Goal: Task Accomplishment & Management: Complete application form

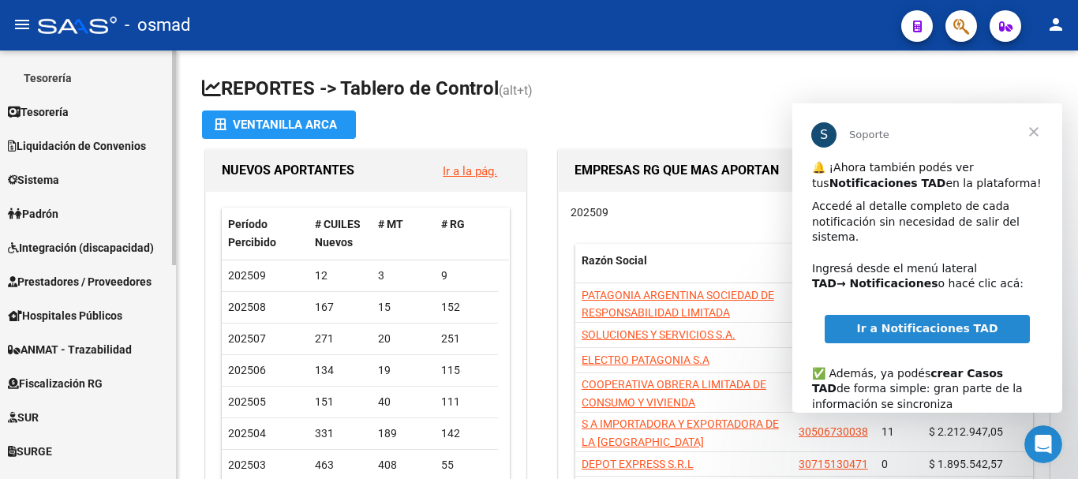
scroll to position [294, 0]
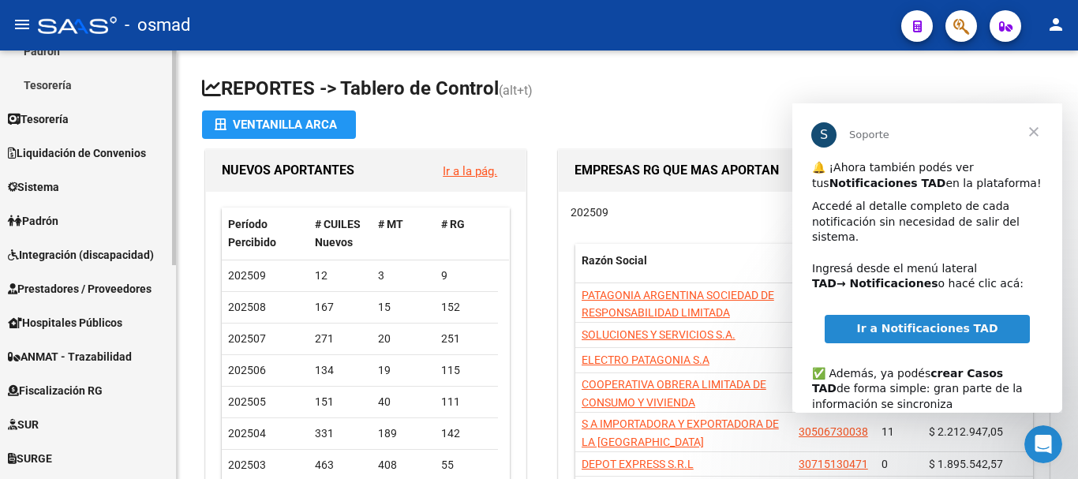
click at [63, 256] on span "Integración (discapacidad)" at bounding box center [81, 254] width 146 height 17
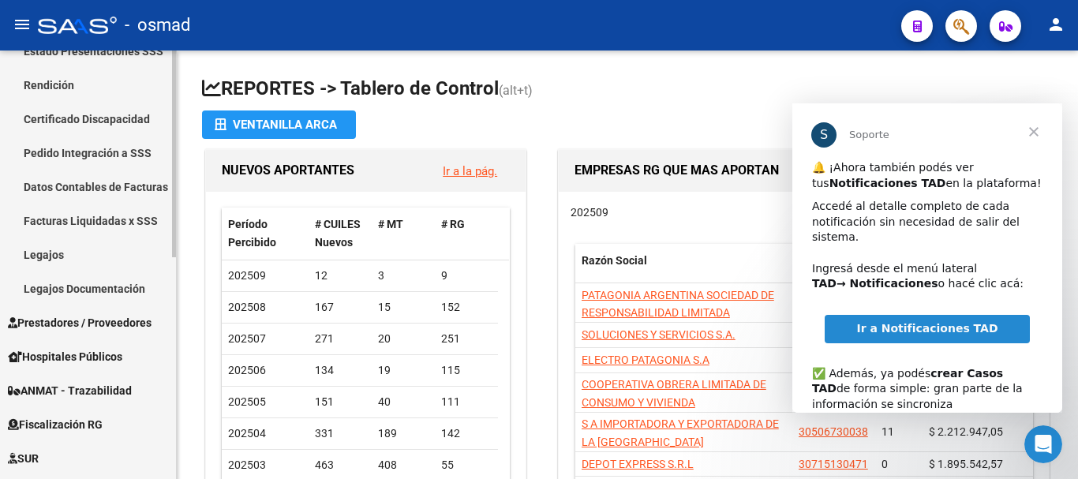
click at [90, 154] on link "Pedido Integración a SSS" at bounding box center [88, 153] width 176 height 34
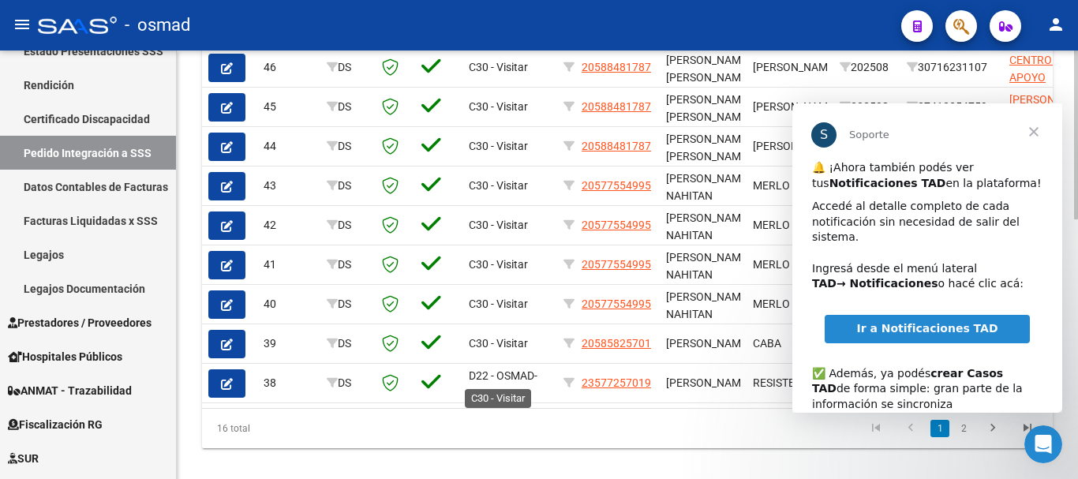
scroll to position [657, 0]
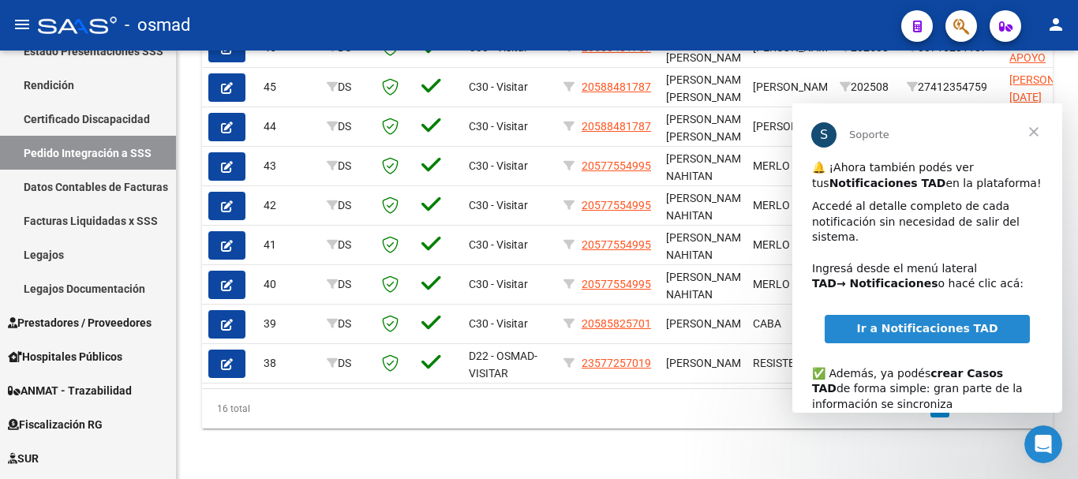
click at [1028, 128] on span "Cerrar" at bounding box center [1033, 131] width 57 height 57
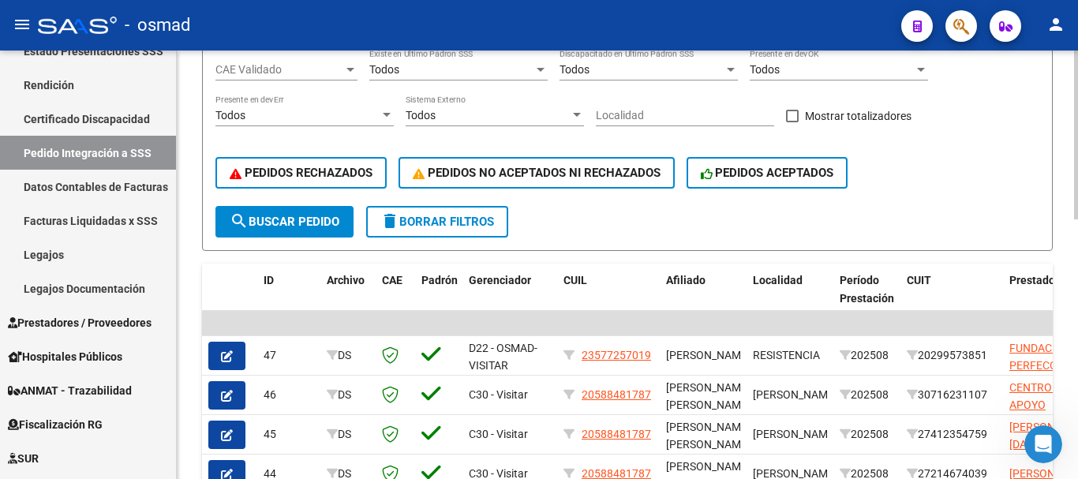
scroll to position [65, 0]
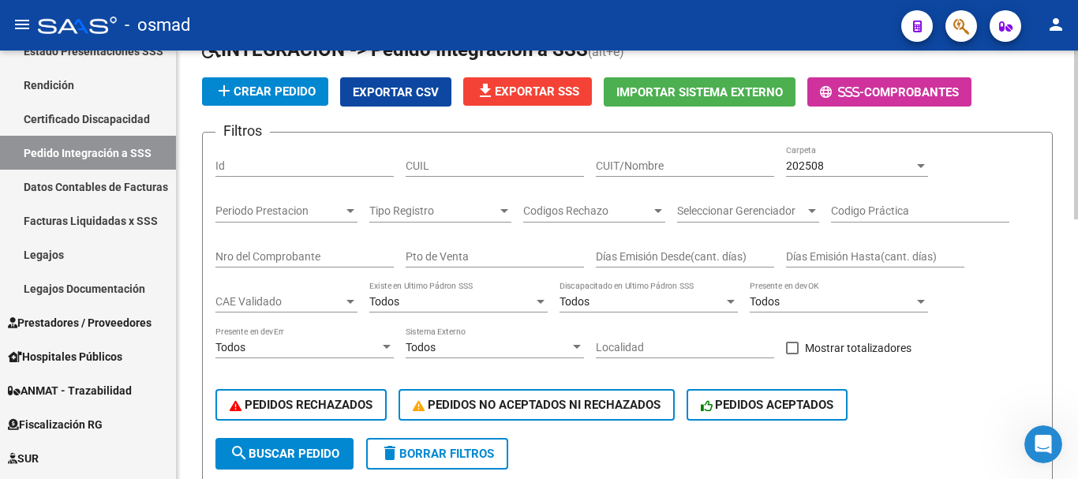
click at [544, 96] on span "file_download Exportar SSS" at bounding box center [527, 91] width 103 height 14
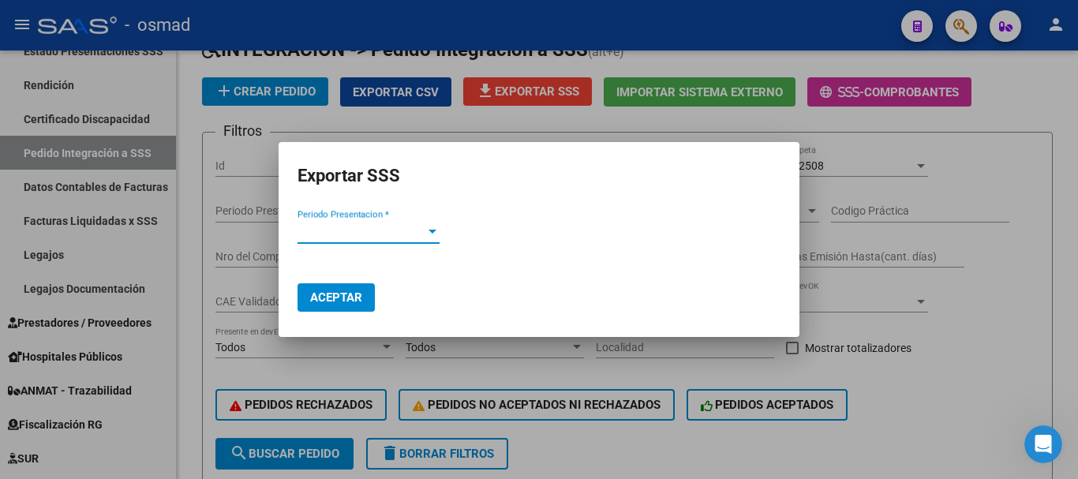
click at [333, 230] on span "Periodo Presentacion *" at bounding box center [361, 231] width 128 height 14
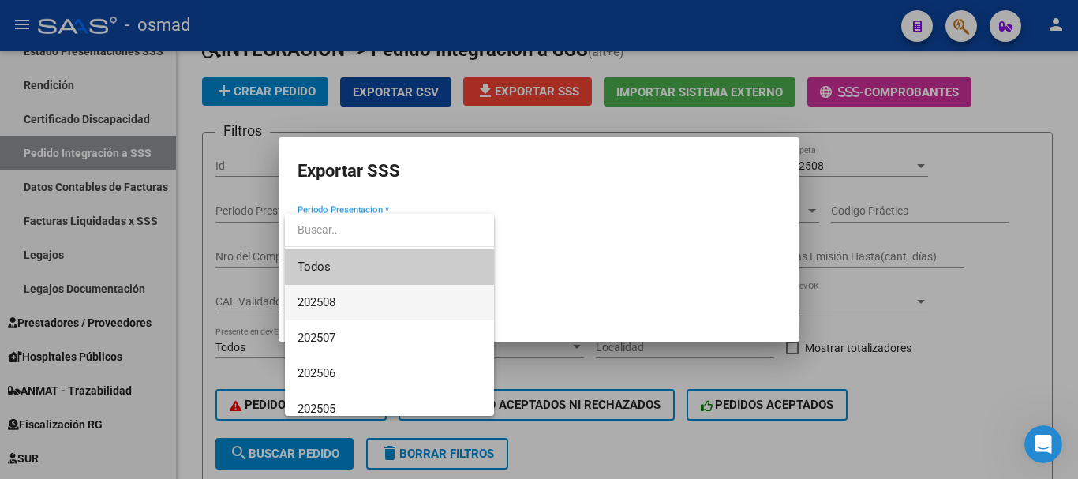
click at [332, 305] on span "202508" at bounding box center [316, 302] width 38 height 14
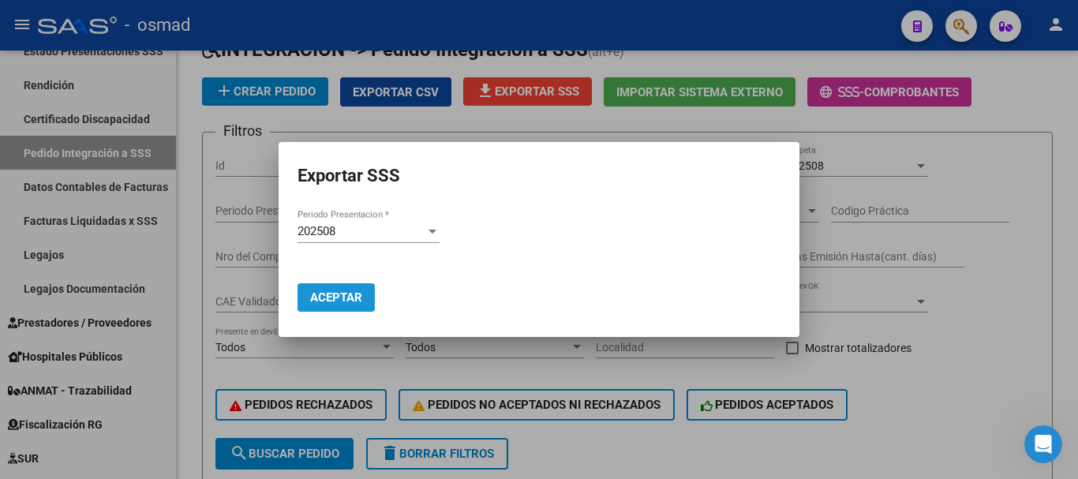
click at [331, 290] on span "Aceptar" at bounding box center [336, 297] width 52 height 14
click at [961, 22] on div at bounding box center [539, 239] width 1078 height 479
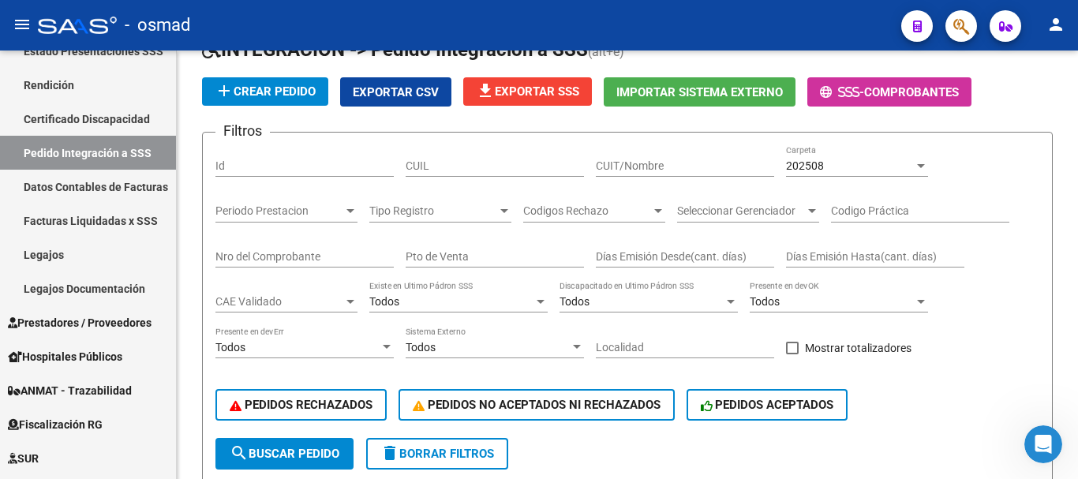
click at [957, 33] on icon "button" at bounding box center [961, 26] width 16 height 18
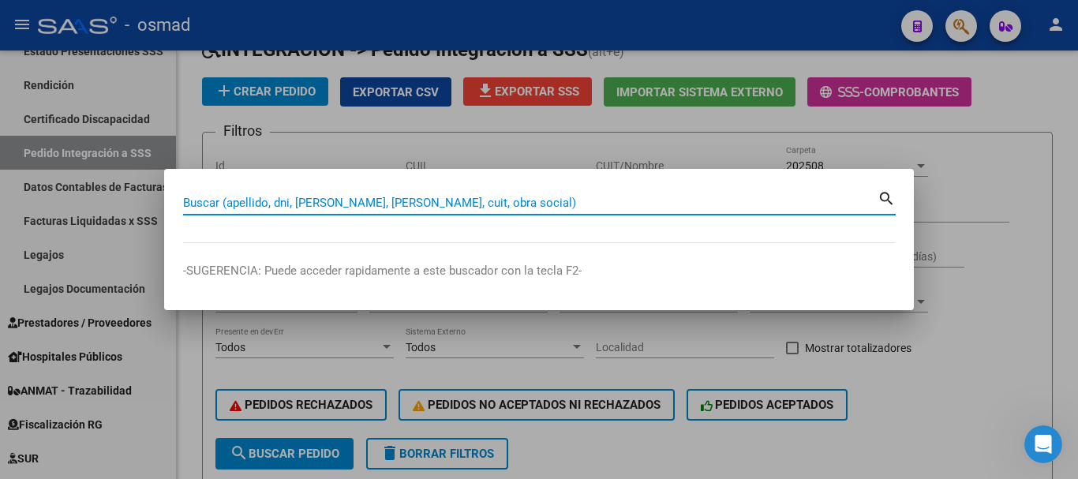
paste input "42582151"
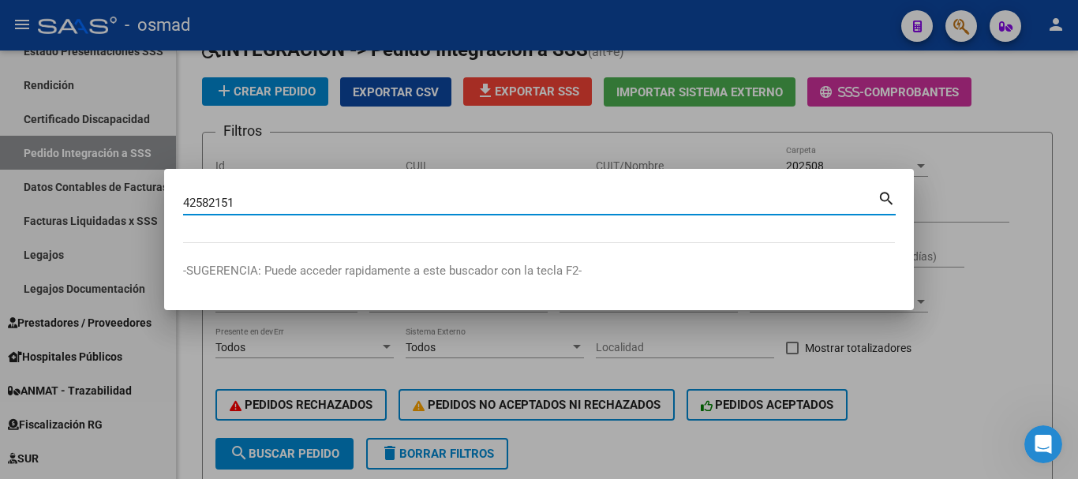
type input "42582151"
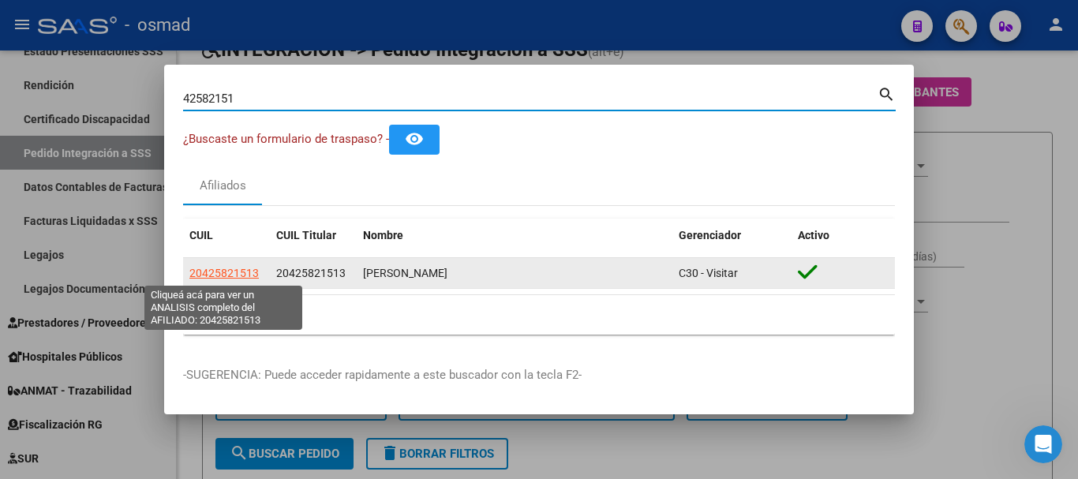
click at [234, 273] on span "20425821513" at bounding box center [223, 273] width 69 height 13
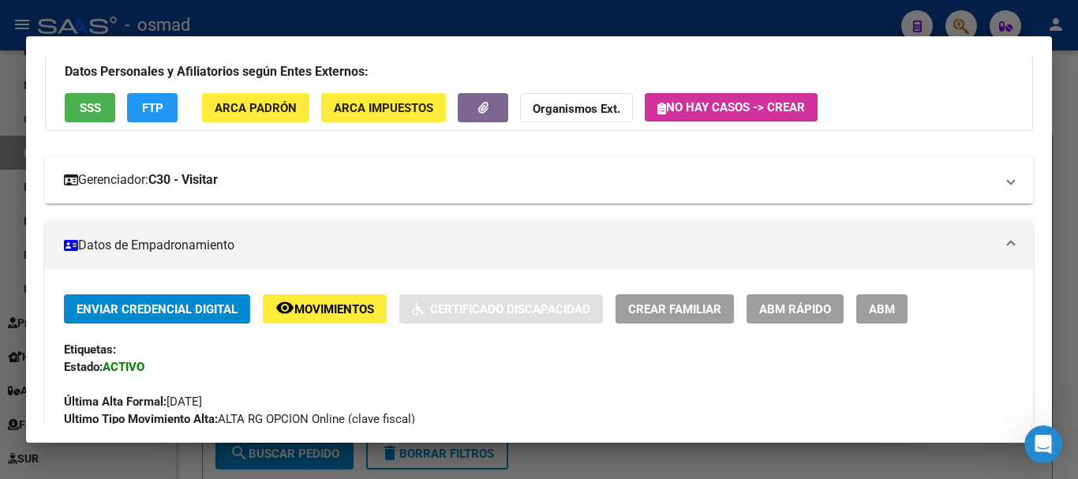
scroll to position [197, 0]
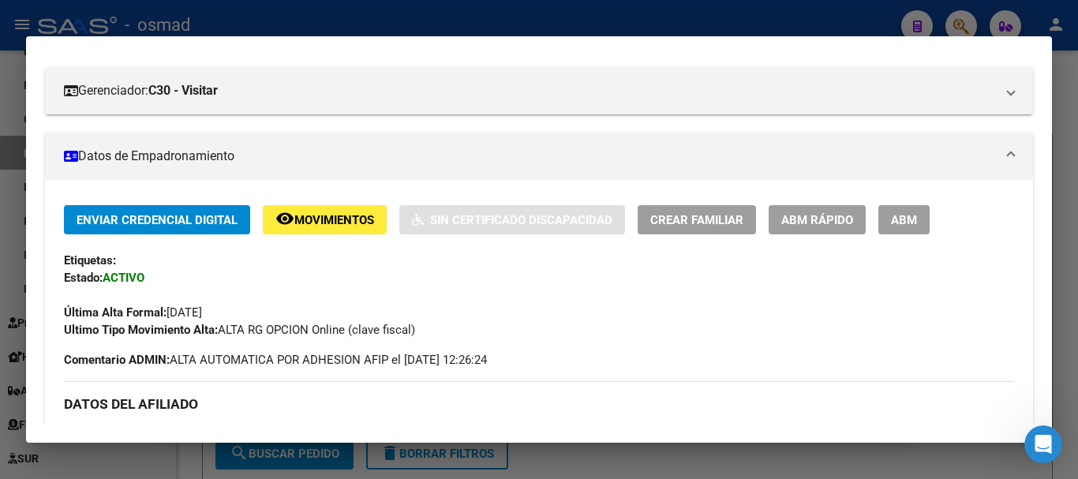
click at [904, 219] on span "ABM" at bounding box center [904, 220] width 26 height 14
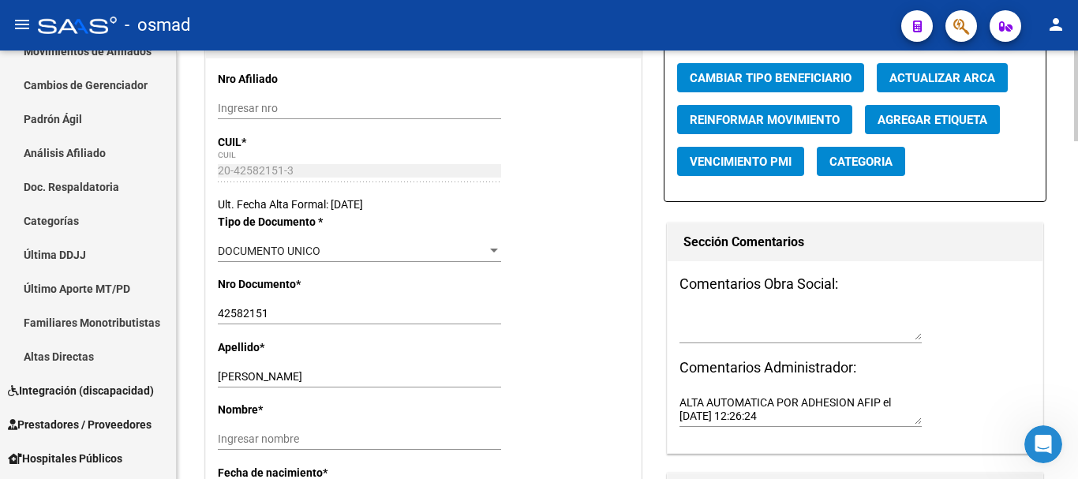
radio input "true"
type input "30-57517012-5"
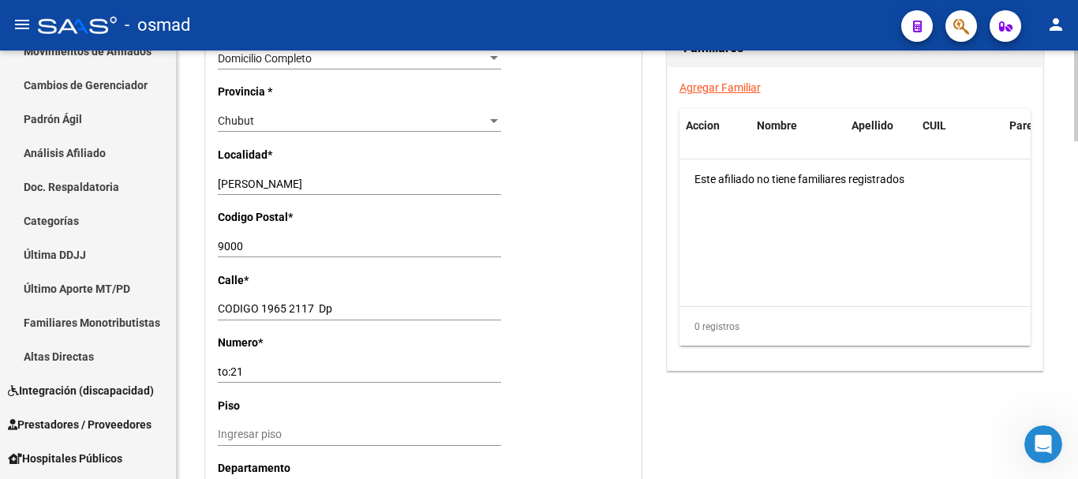
scroll to position [1191, 0]
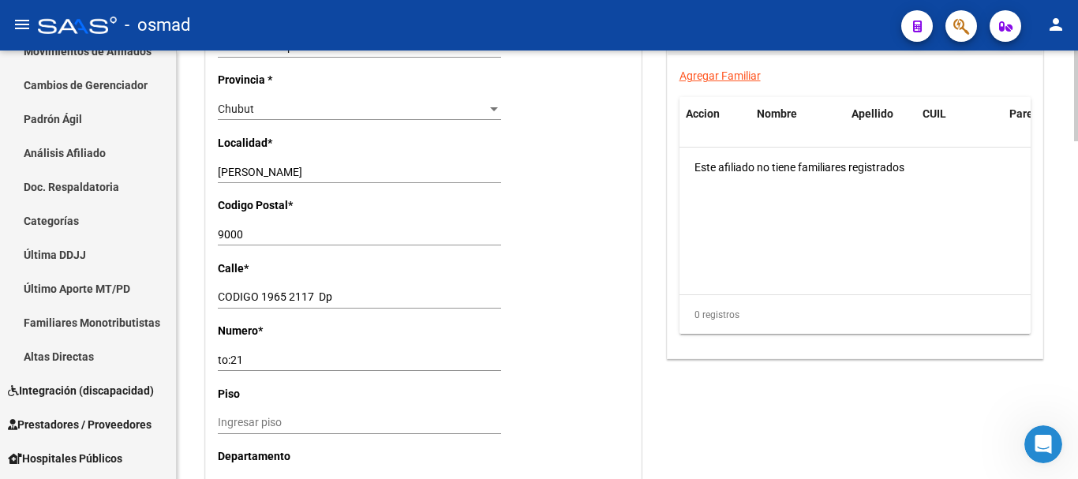
click at [711, 75] on link "Agregar Familiar" at bounding box center [719, 75] width 81 height 13
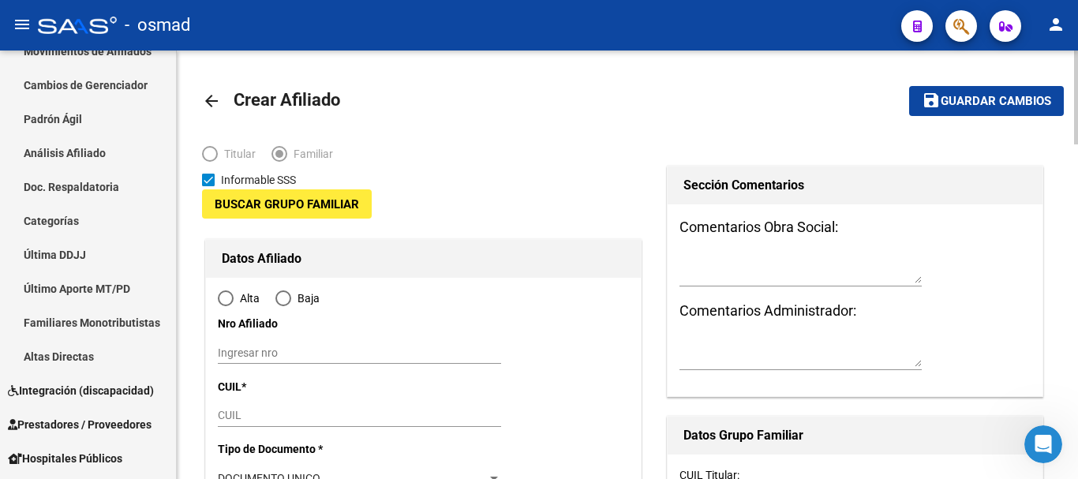
type input "30-57517012-5"
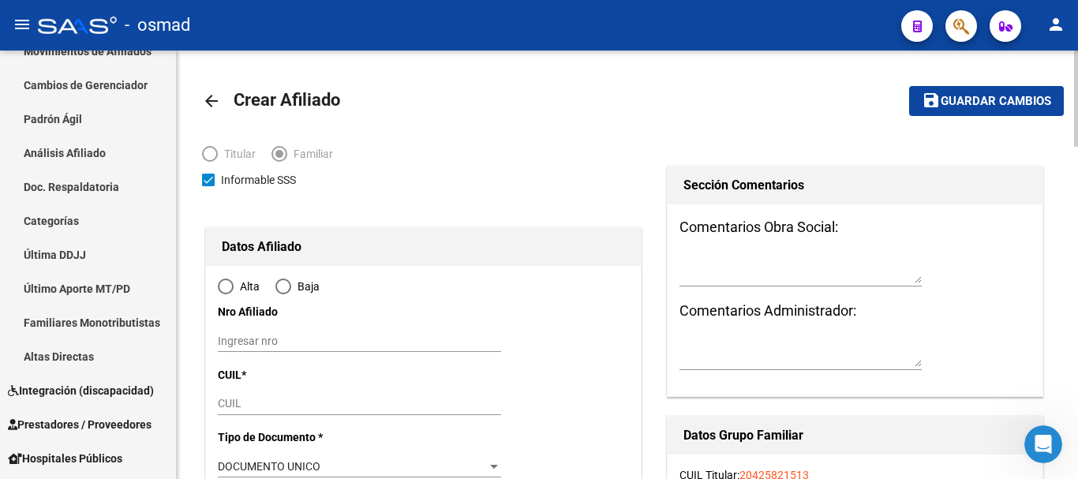
type input "[PERSON_NAME]"
type input "9000"
type input "CODIGO 1965 2117 Dp"
type input "to:21"
radio input "true"
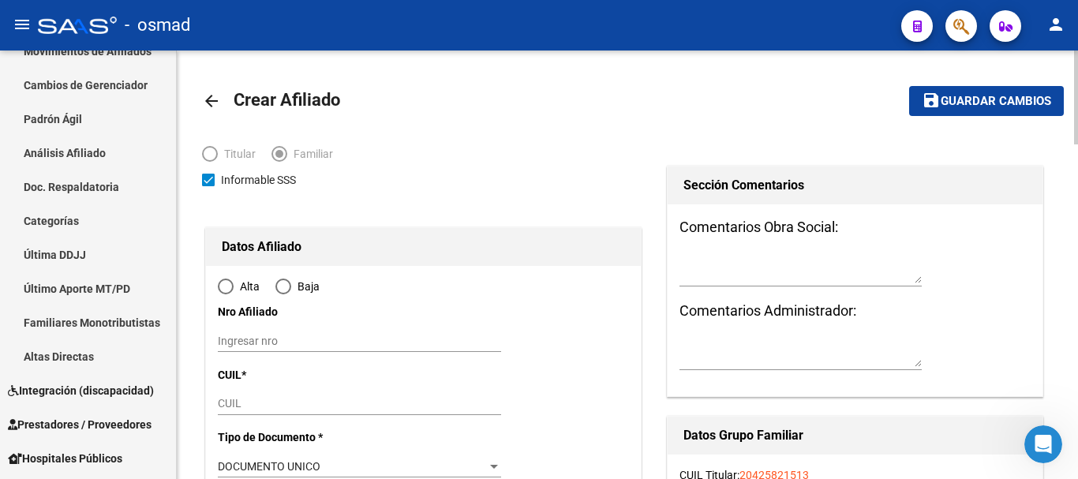
type input "30-57517012-5"
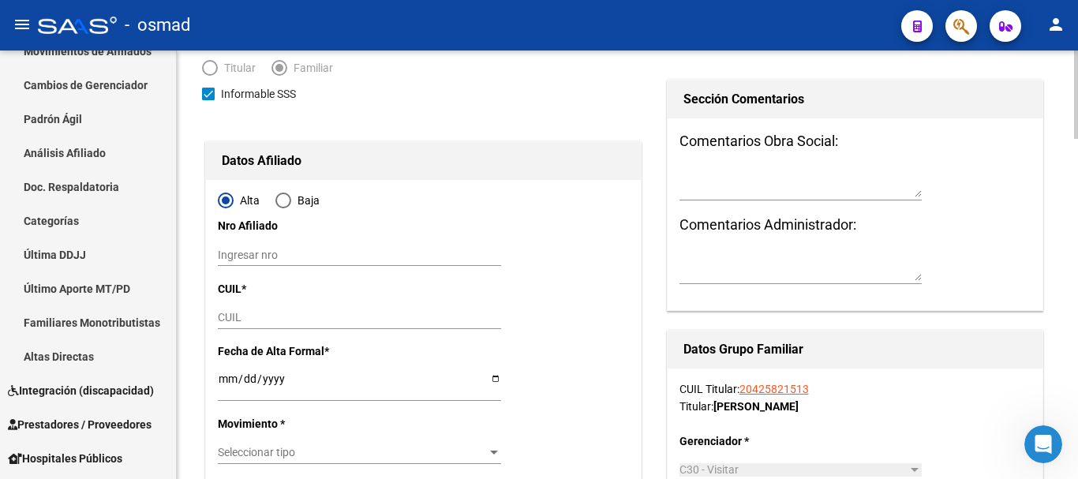
scroll to position [197, 0]
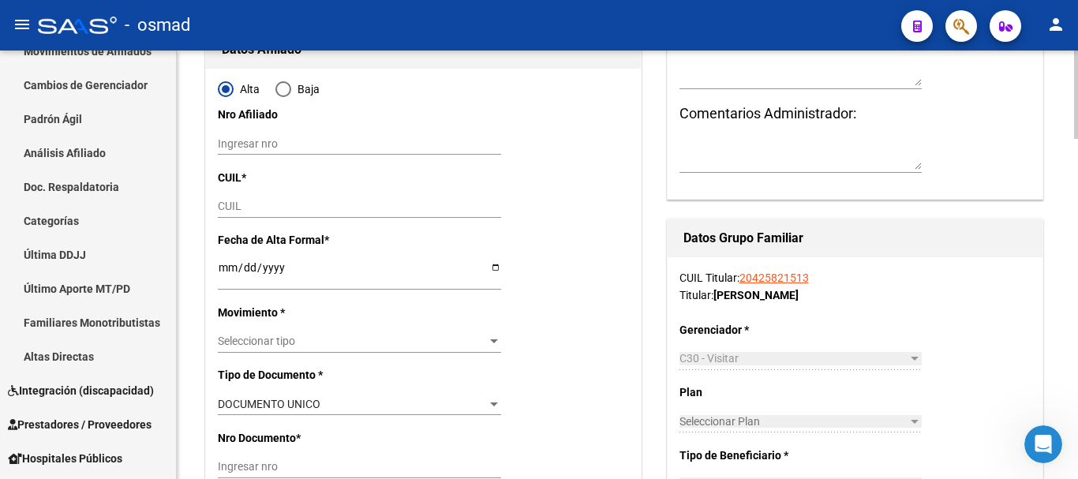
drag, startPoint x: 246, startPoint y: 217, endPoint x: 252, endPoint y: 208, distance: 10.3
click at [247, 217] on div "CUIL" at bounding box center [359, 207] width 283 height 22
paste input "27-40385550-8"
type input "27-40385550-8"
click at [226, 265] on input "Ingresar fecha" at bounding box center [359, 273] width 283 height 24
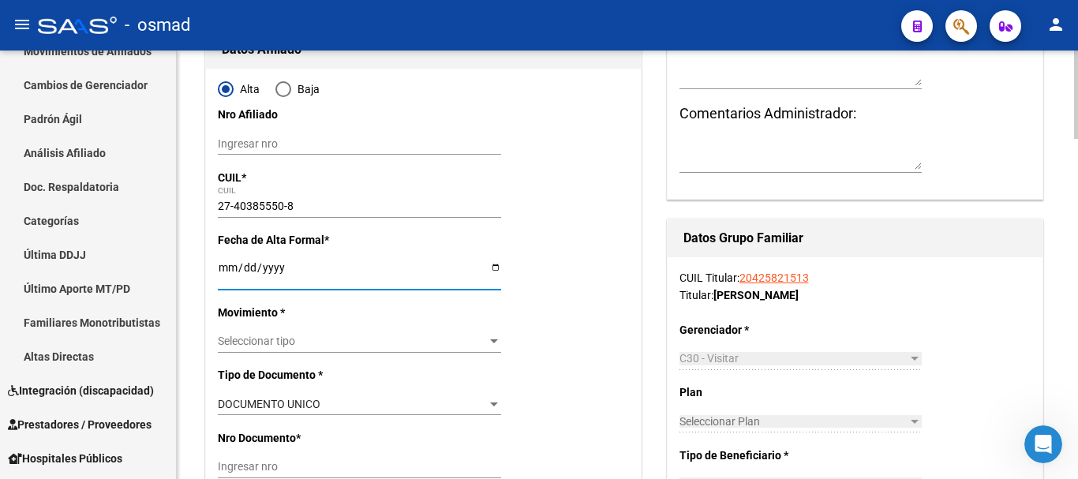
type input "40385550"
type input "CARTES"
type input "[PERSON_NAME]"
type input "[DATE]"
type input "[PERSON_NAME]"
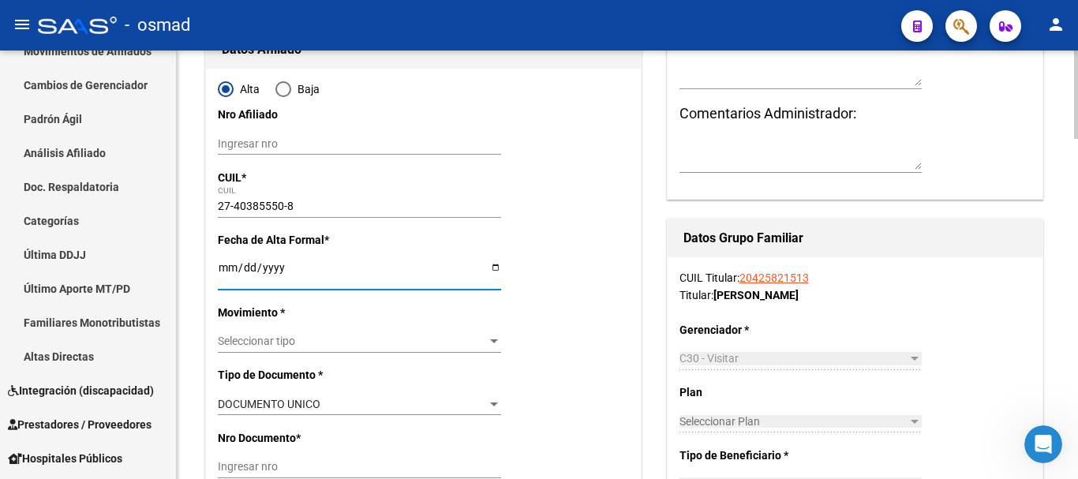
type input "CERRO HERMITES"
type input "217"
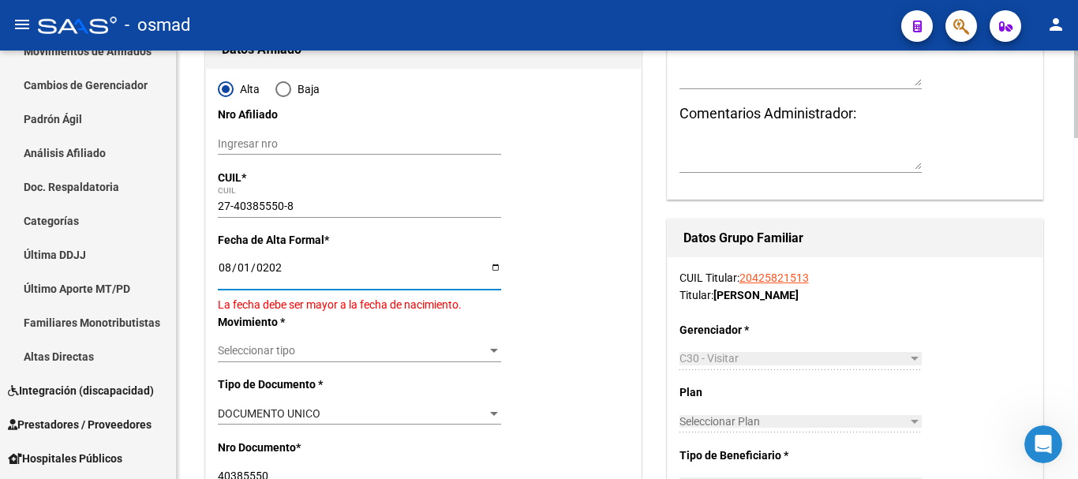
type input "[DATE]"
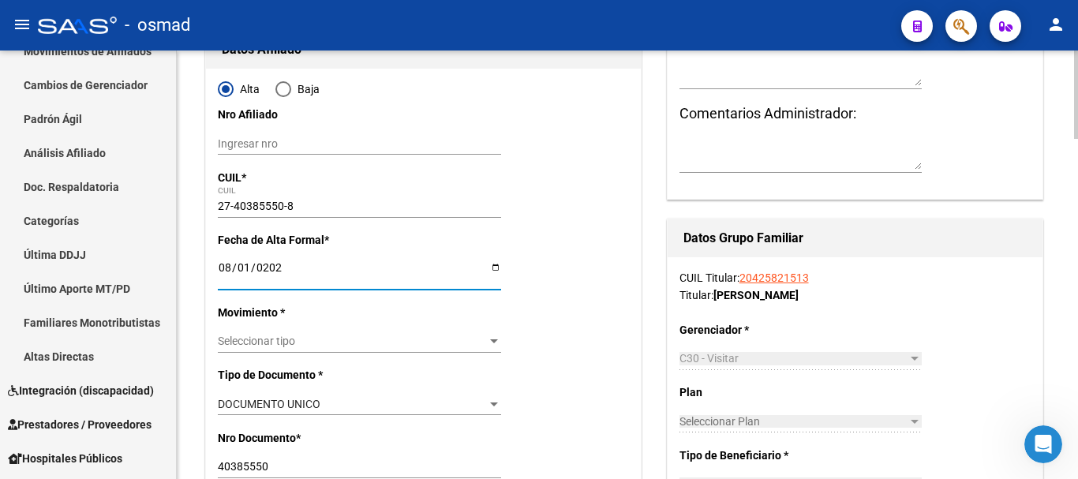
click at [239, 341] on span "Seleccionar tipo" at bounding box center [352, 341] width 269 height 13
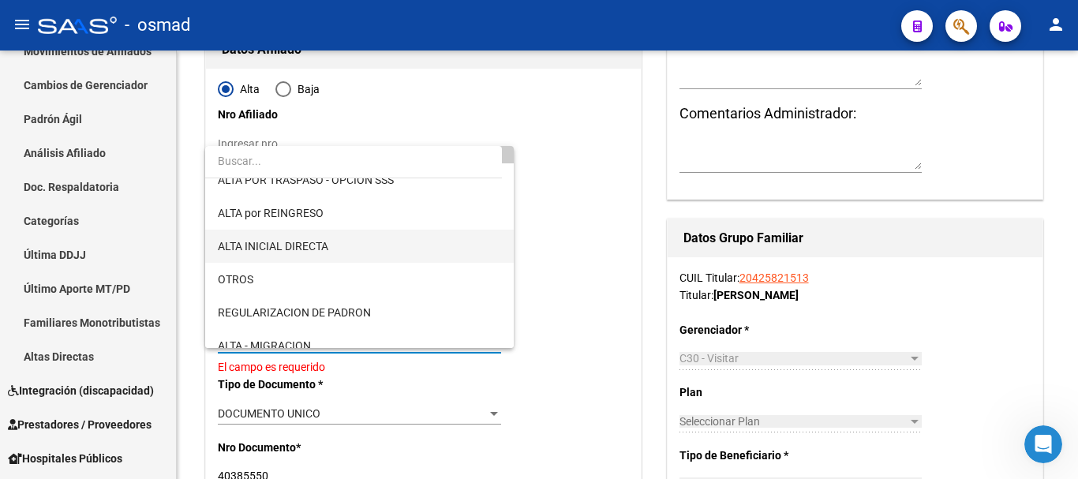
scroll to position [0, 0]
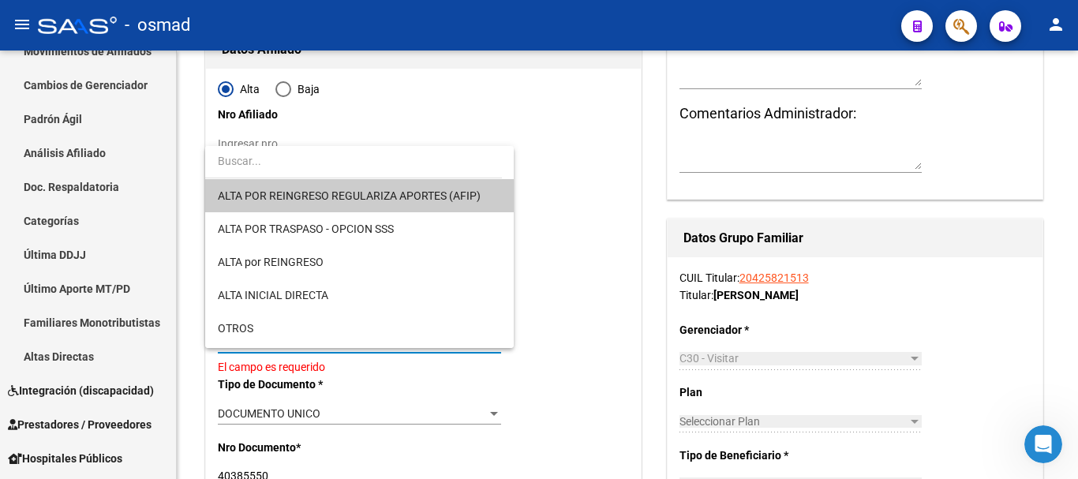
click at [572, 267] on div at bounding box center [539, 239] width 1078 height 479
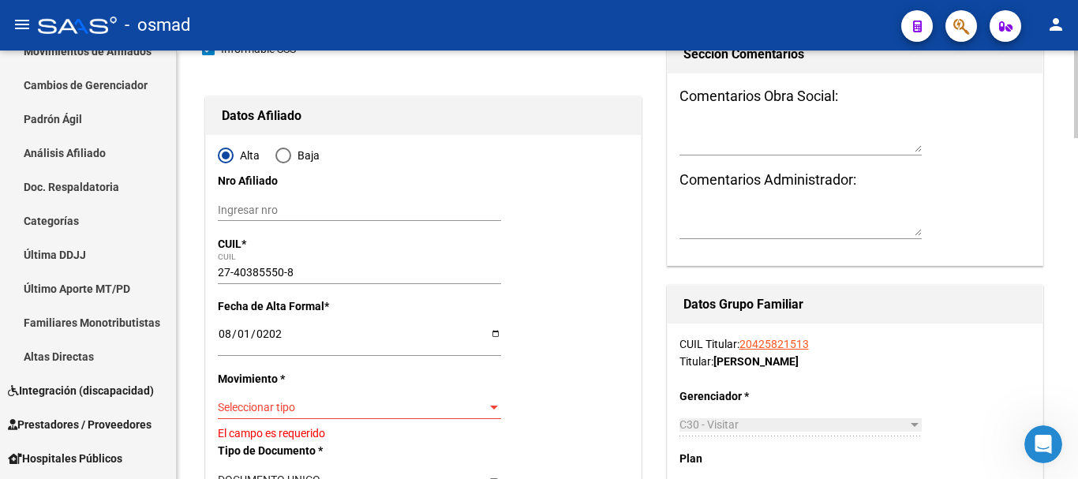
scroll to position [132, 0]
click at [219, 333] on input "[DATE]" at bounding box center [359, 339] width 283 height 24
type input "[DATE]"
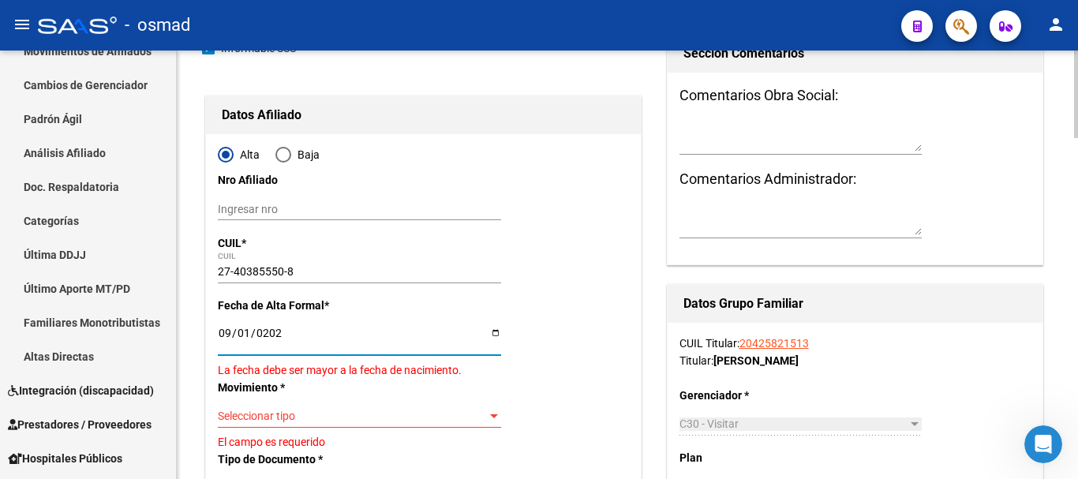
type input "[DATE]"
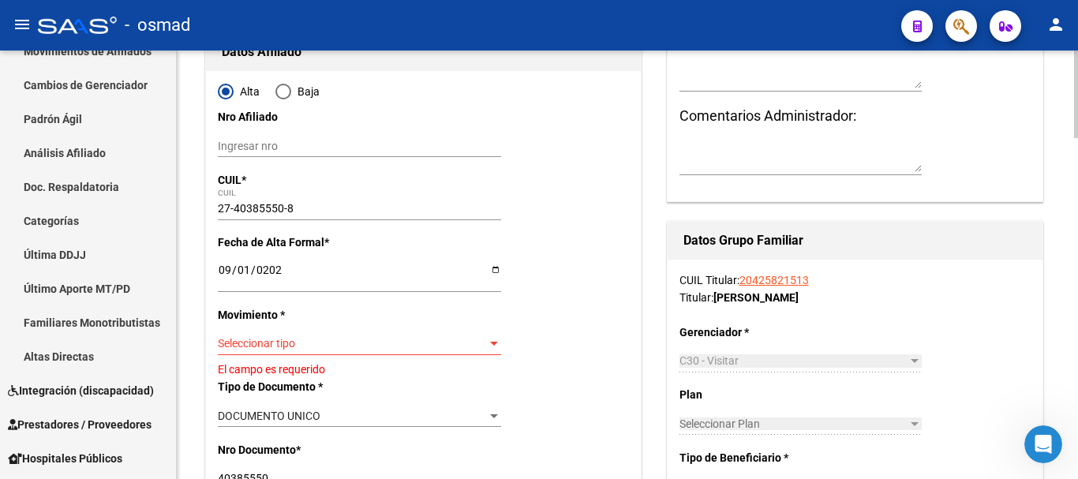
scroll to position [197, 0]
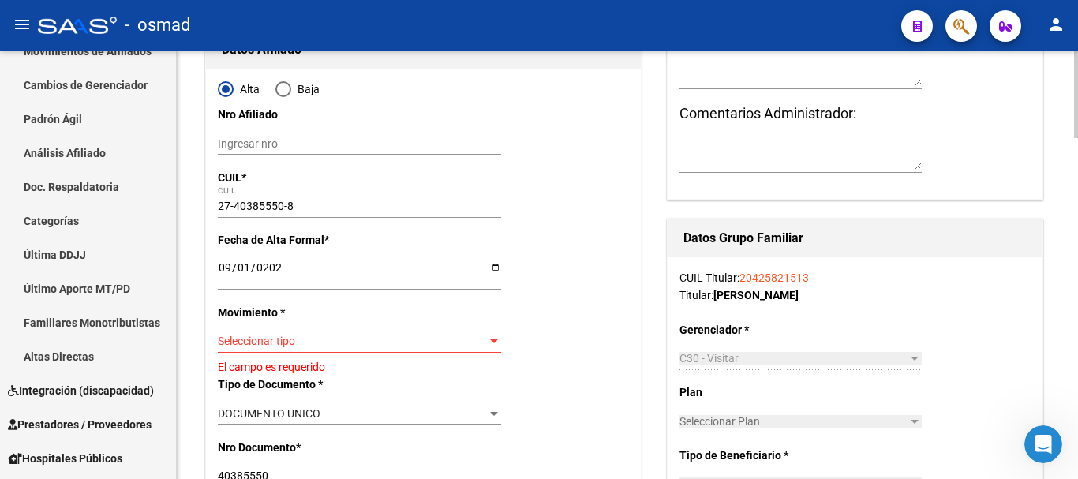
click at [268, 335] on span "Seleccionar tipo" at bounding box center [352, 341] width 269 height 13
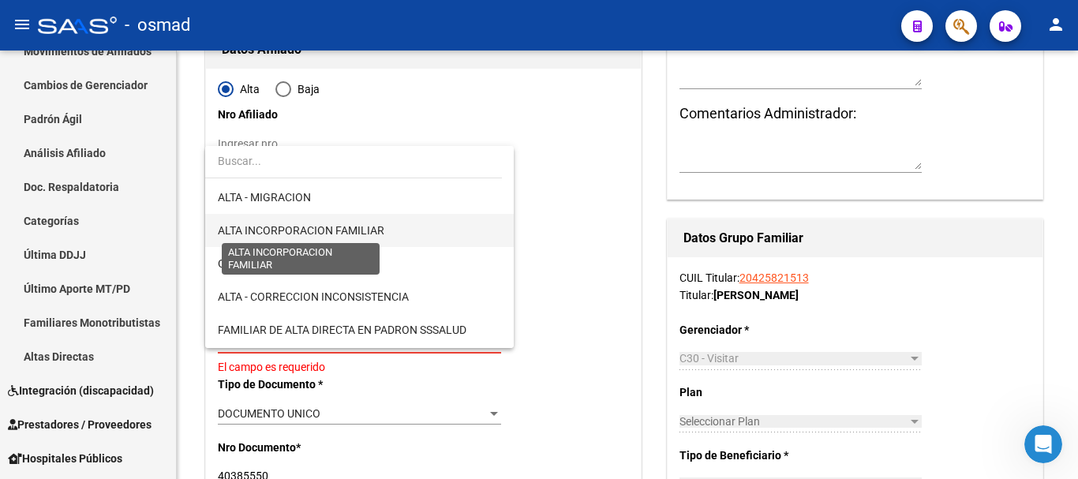
click at [351, 230] on span "ALTA INCORPORACION FAMILIAR" at bounding box center [301, 230] width 166 height 13
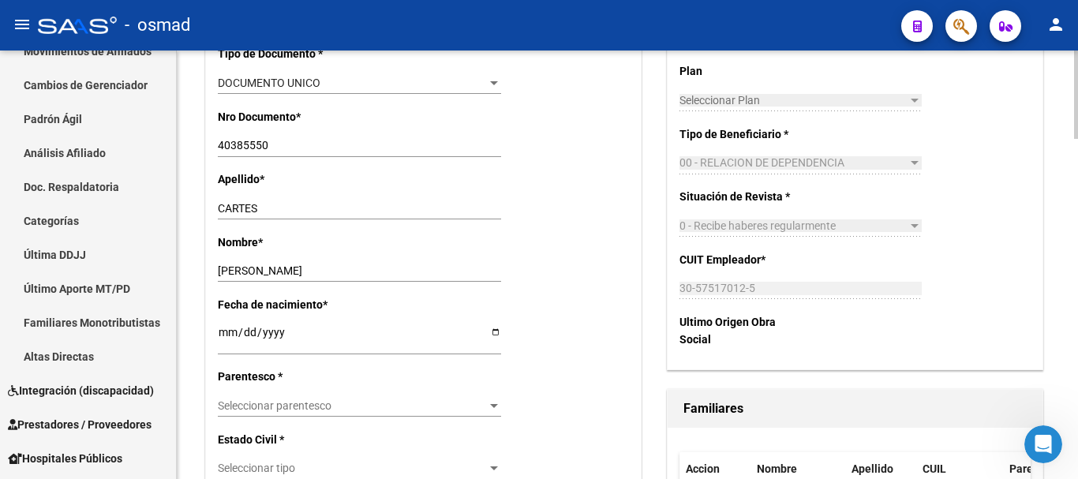
scroll to position [526, 0]
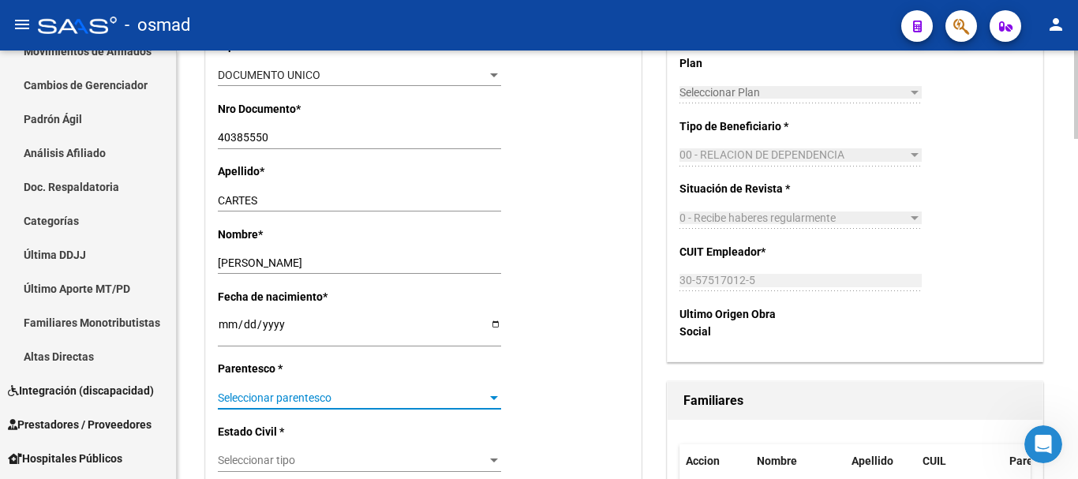
click at [301, 391] on span "Seleccionar parentesco" at bounding box center [352, 397] width 269 height 13
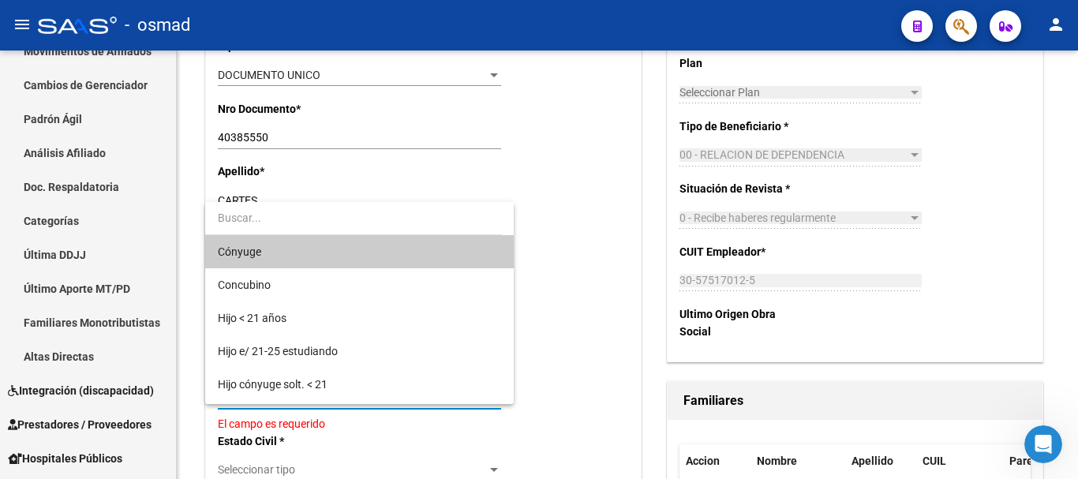
click at [287, 260] on span "Cónyuge" at bounding box center [359, 251] width 283 height 33
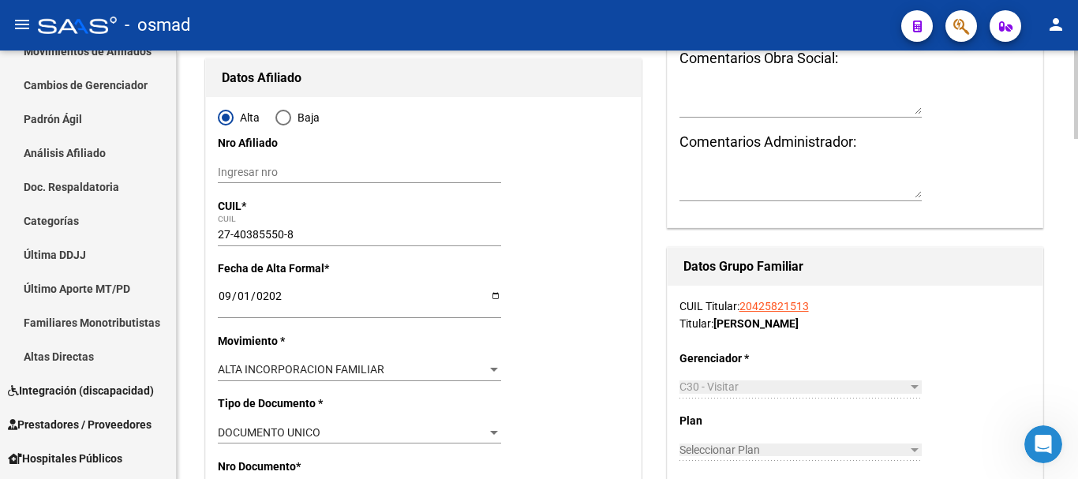
scroll to position [0, 0]
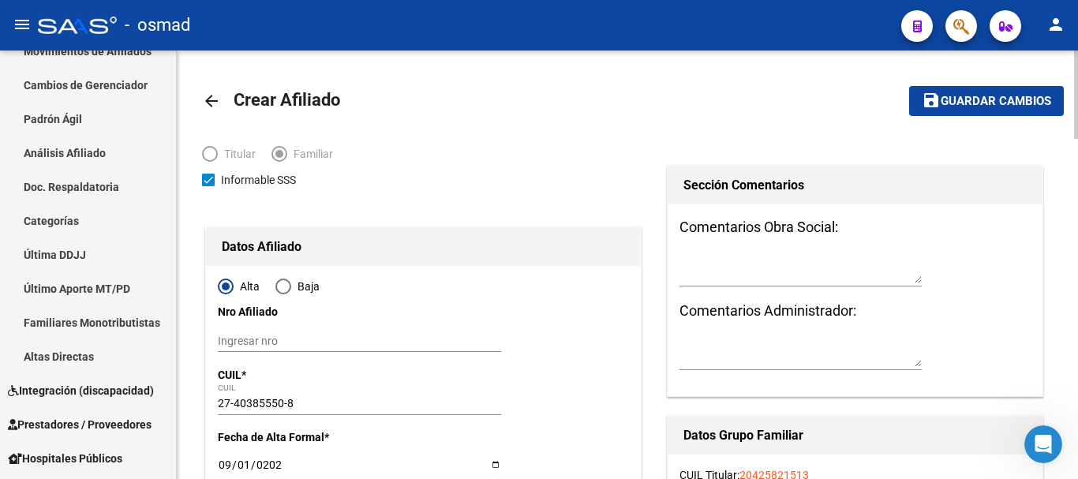
click at [997, 103] on span "Guardar cambios" at bounding box center [995, 102] width 110 height 14
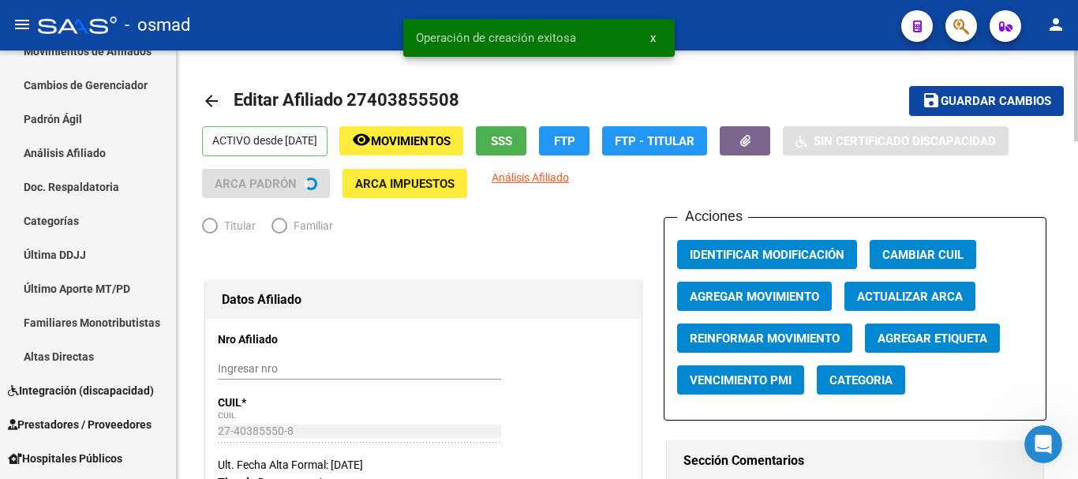
radio input "true"
type input "30-57517012-5"
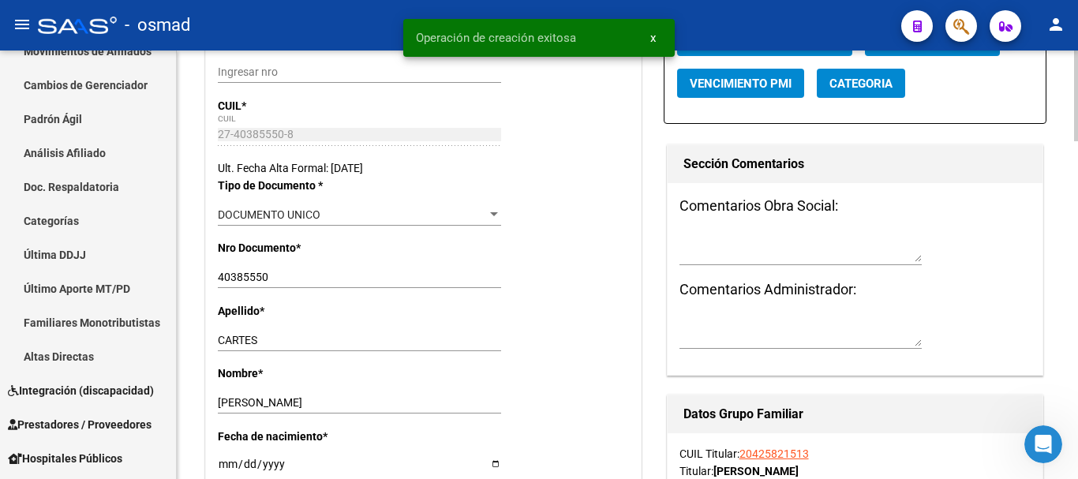
scroll to position [460, 0]
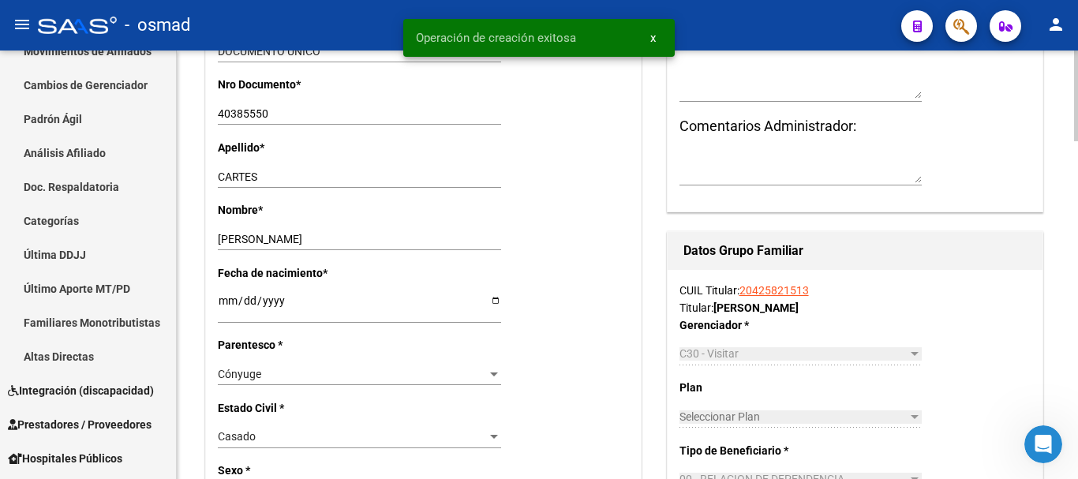
click at [759, 287] on link "20425821513" at bounding box center [773, 290] width 69 height 13
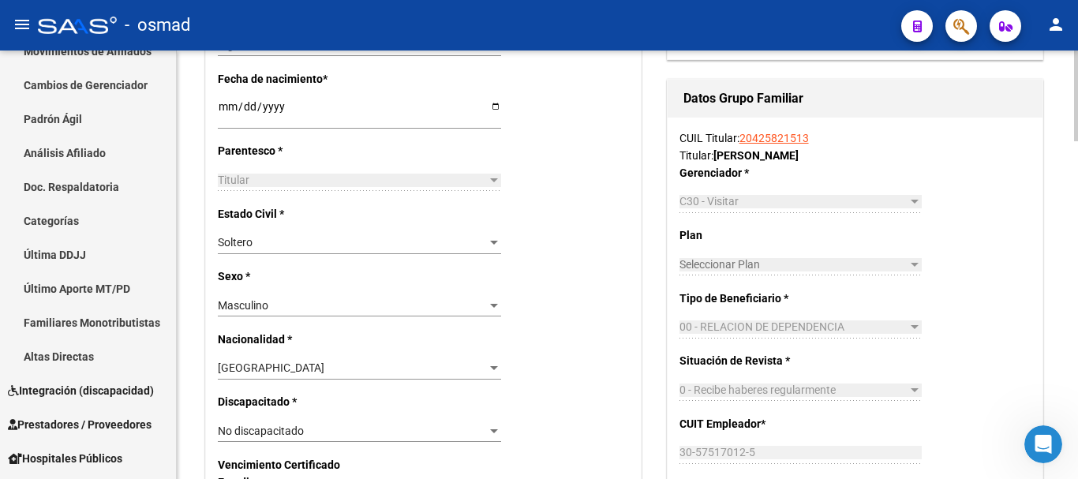
scroll to position [657, 0]
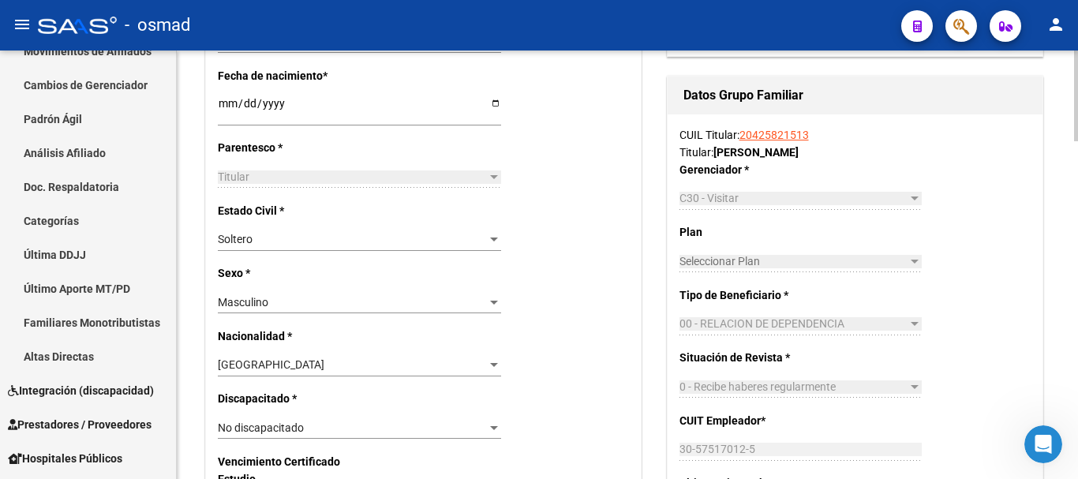
click at [249, 242] on span "Soltero" at bounding box center [235, 239] width 35 height 13
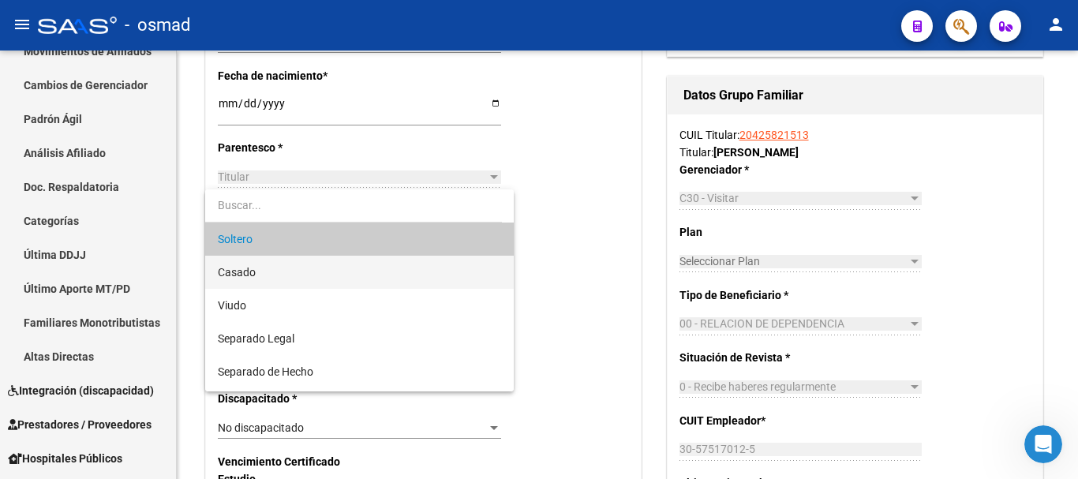
click at [307, 264] on span "Casado" at bounding box center [359, 272] width 283 height 33
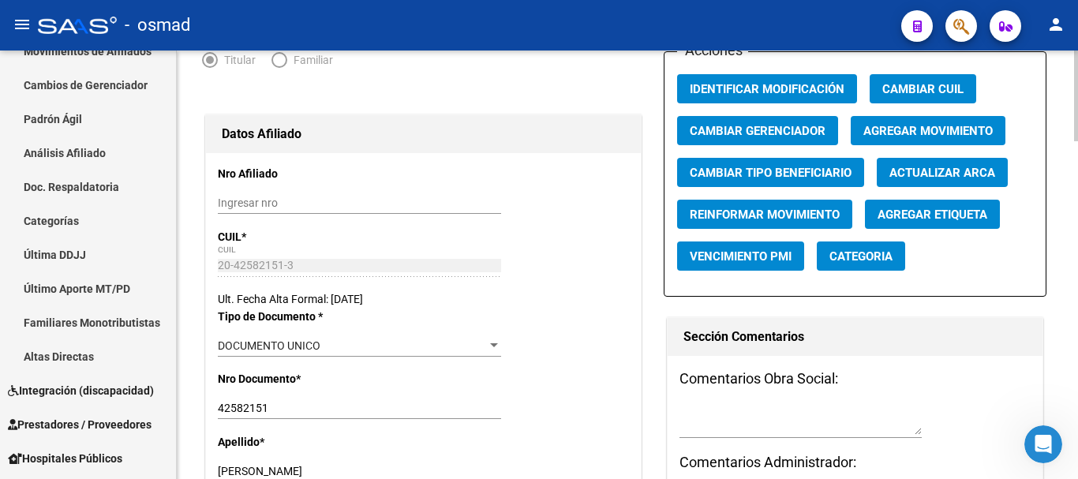
scroll to position [0, 0]
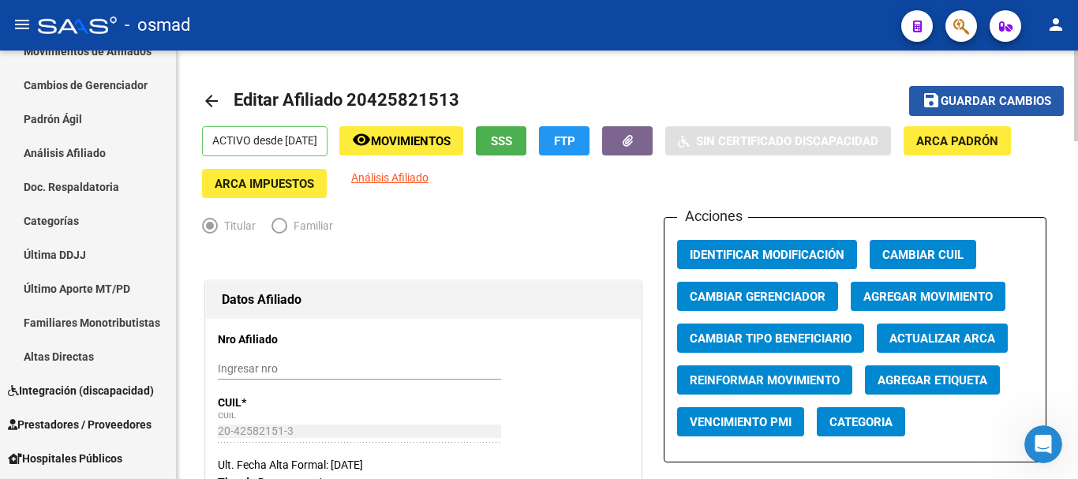
click at [1008, 107] on span "Guardar cambios" at bounding box center [995, 102] width 110 height 14
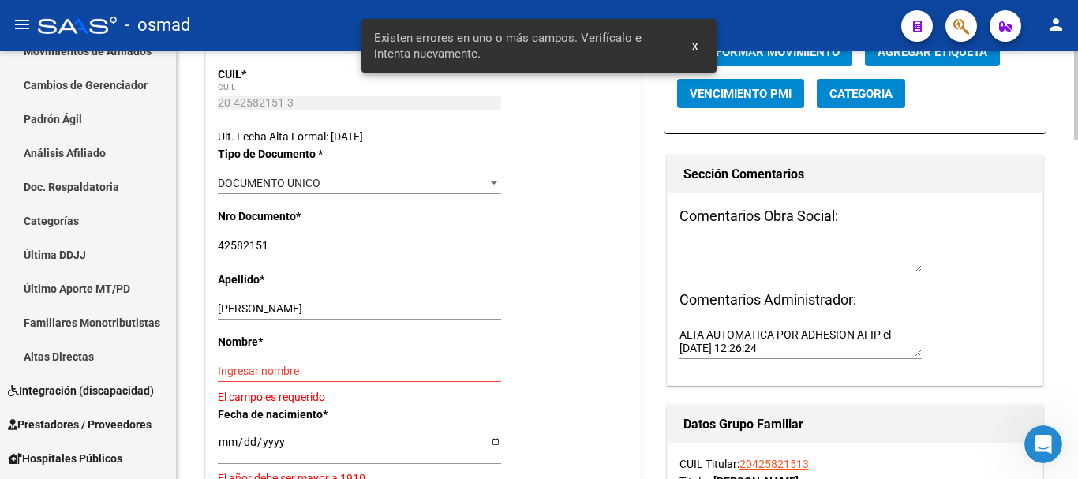
scroll to position [394, 0]
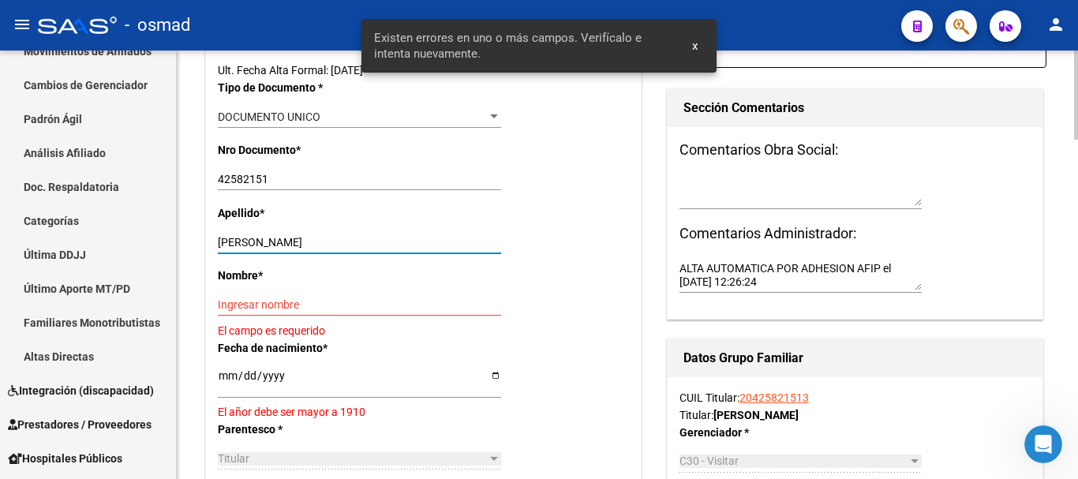
drag, startPoint x: 267, startPoint y: 241, endPoint x: 422, endPoint y: 231, distance: 155.7
click at [422, 236] on input "[PERSON_NAME]" at bounding box center [359, 242] width 283 height 13
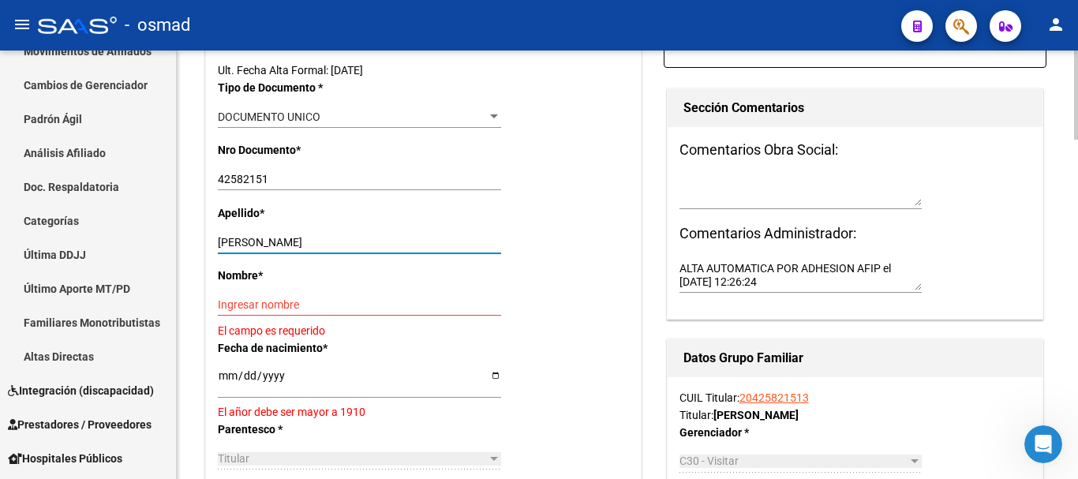
click at [339, 301] on input "Ingresar nombre" at bounding box center [359, 304] width 283 height 13
paste input "[PERSON_NAME]"
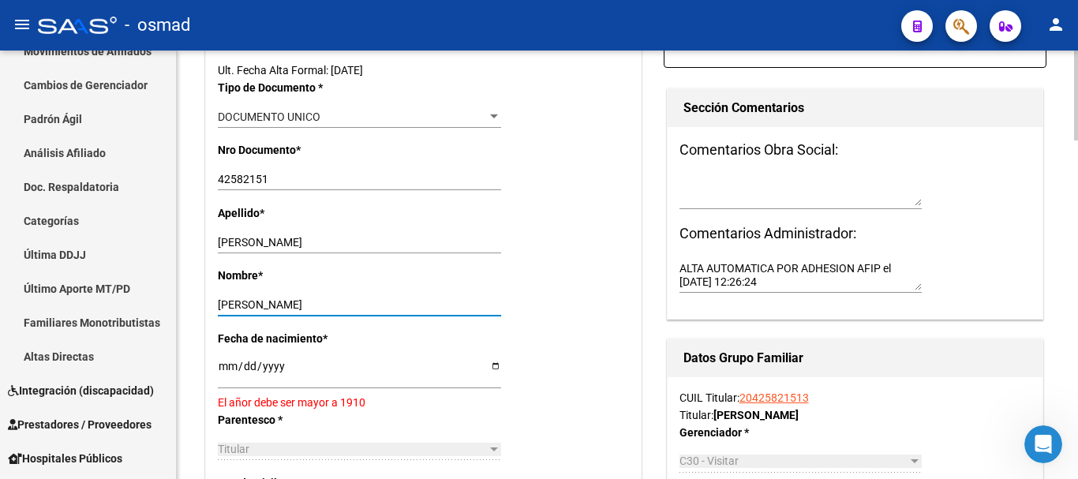
type input "[PERSON_NAME]"
drag, startPoint x: 267, startPoint y: 238, endPoint x: 443, endPoint y: 230, distance: 176.2
click at [443, 230] on div "Apellido * [PERSON_NAME] apellido" at bounding box center [423, 235] width 411 height 62
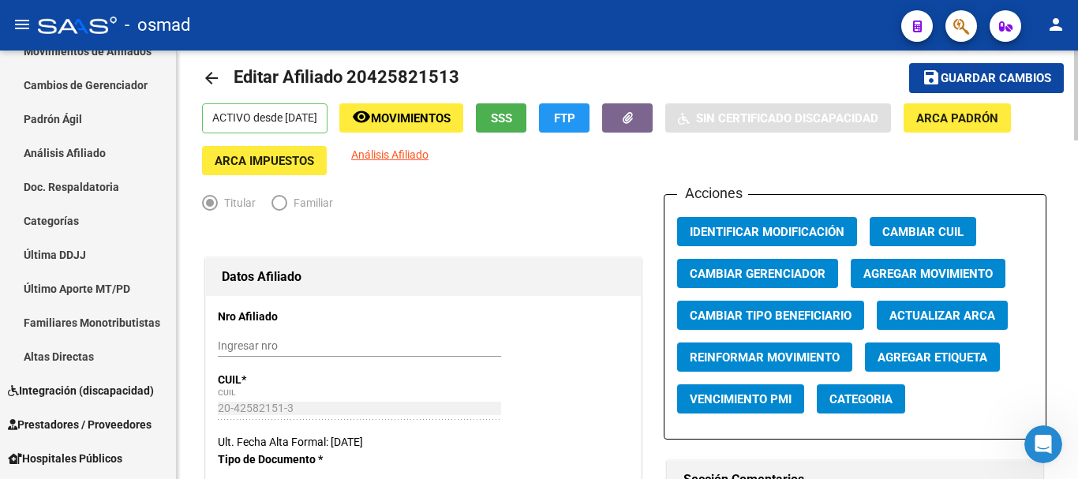
scroll to position [0, 0]
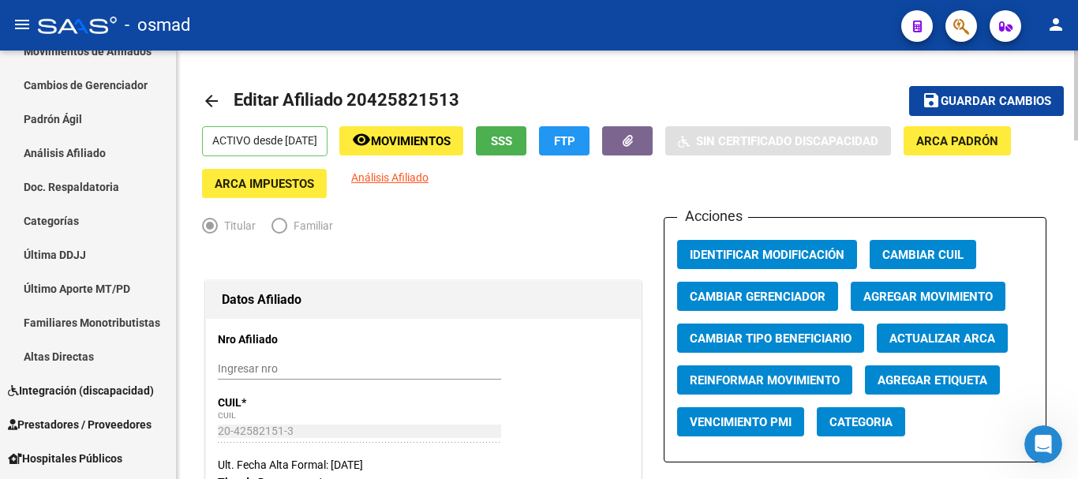
type input "ROMERO"
click at [1004, 104] on span "Guardar cambios" at bounding box center [995, 102] width 110 height 14
